Goal: Information Seeking & Learning: Learn about a topic

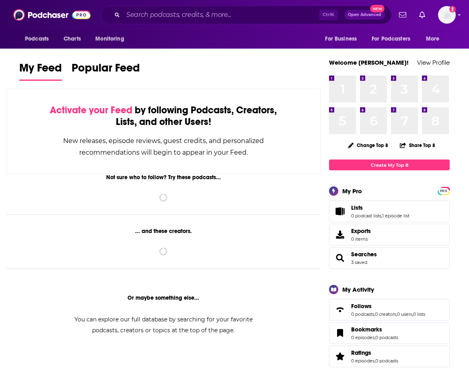
click at [201, 14] on input "Search podcasts, credits, & more..." at bounding box center [221, 14] width 196 height 13
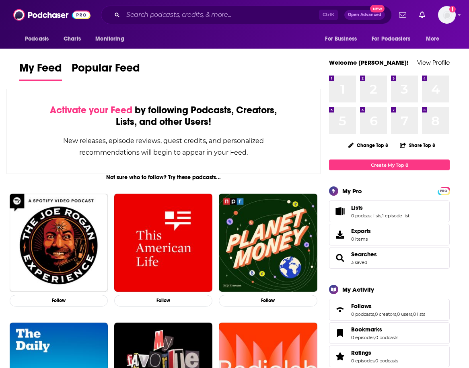
click at [181, 17] on input "Search podcasts, credits, & more..." at bounding box center [221, 14] width 196 height 13
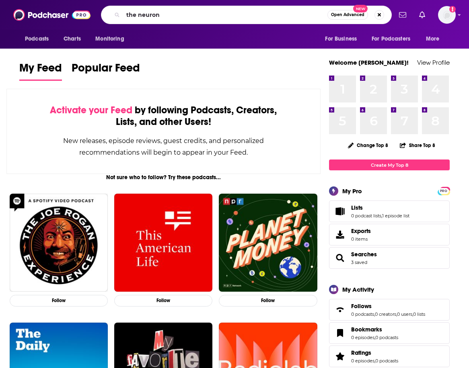
type input "the neuron"
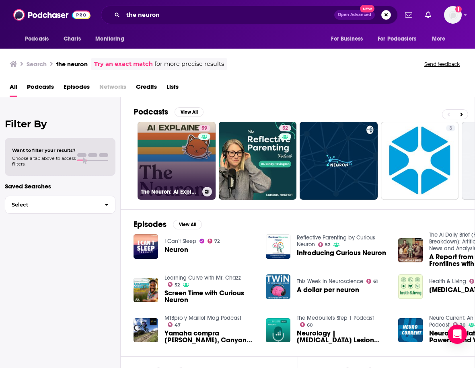
click at [199, 165] on div "59" at bounding box center [205, 156] width 14 height 62
